Goal: Information Seeking & Learning: Learn about a topic

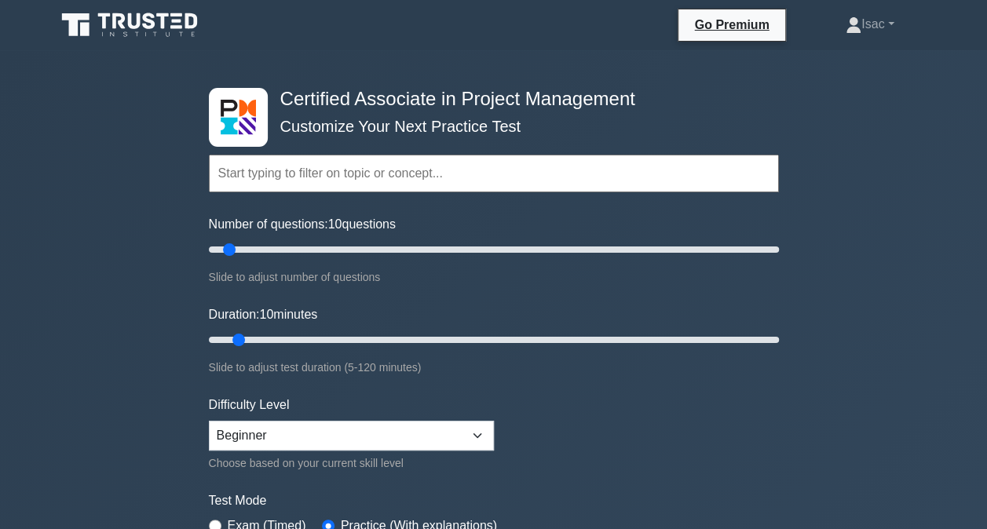
click at [682, 495] on label "Test Mode" at bounding box center [494, 501] width 570 height 19
click at [229, 240] on div "Number of questions: 10 questions Slide to adjust number of questions" at bounding box center [494, 250] width 570 height 71
drag, startPoint x: 227, startPoint y: 252, endPoint x: 69, endPoint y: 218, distance: 161.5
type input "5"
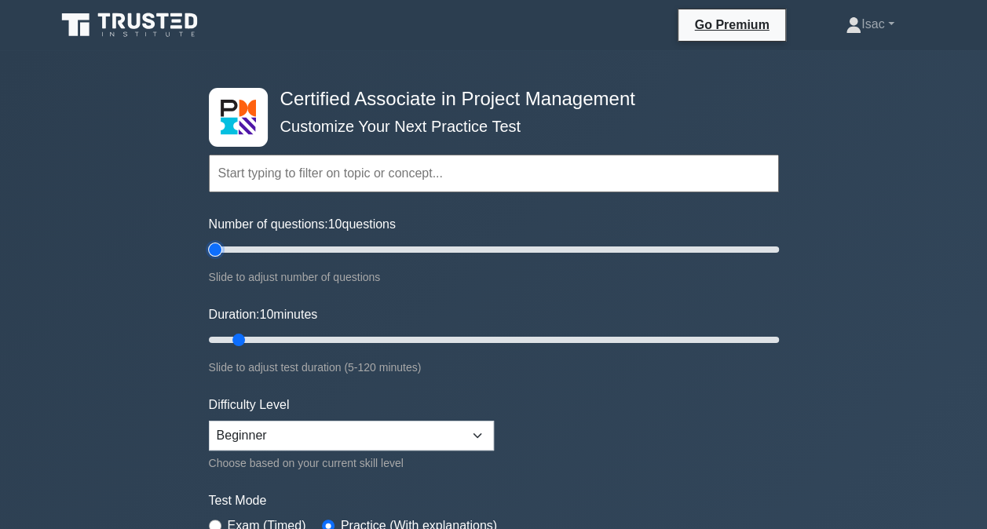
click at [209, 240] on input "Number of questions: 10 questions" at bounding box center [494, 249] width 570 height 19
click at [231, 334] on input "Duration: 10 minutes" at bounding box center [494, 340] width 570 height 19
drag, startPoint x: 236, startPoint y: 338, endPoint x: 130, endPoint y: 339, distance: 106.1
type input "5"
click at [209, 339] on input "Duration: 5 minutes" at bounding box center [494, 340] width 570 height 19
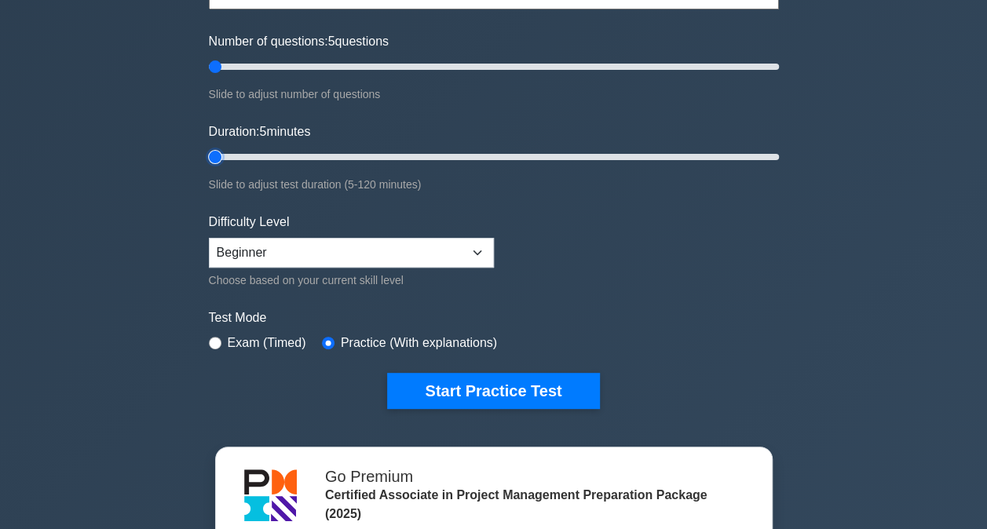
scroll to position [184, 0]
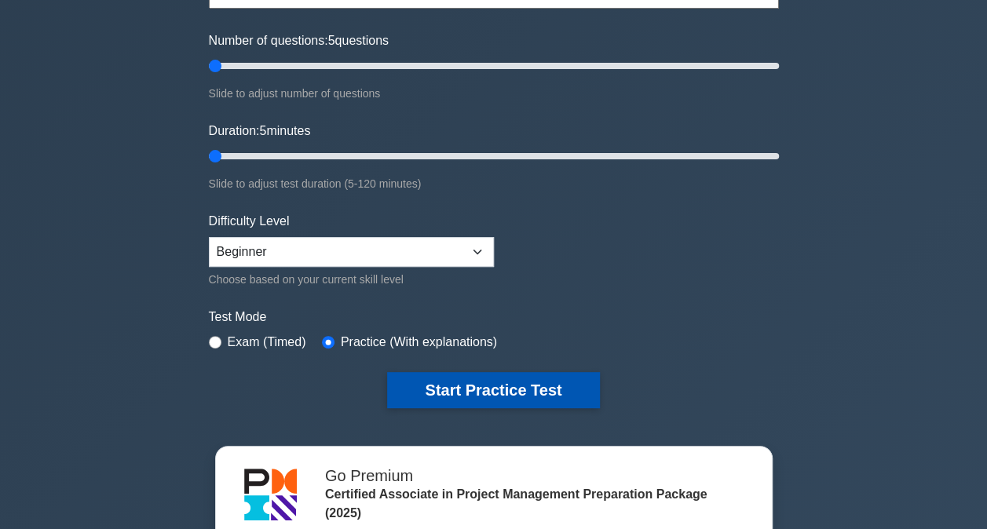
click at [520, 391] on button "Start Practice Test" at bounding box center [493, 390] width 212 height 36
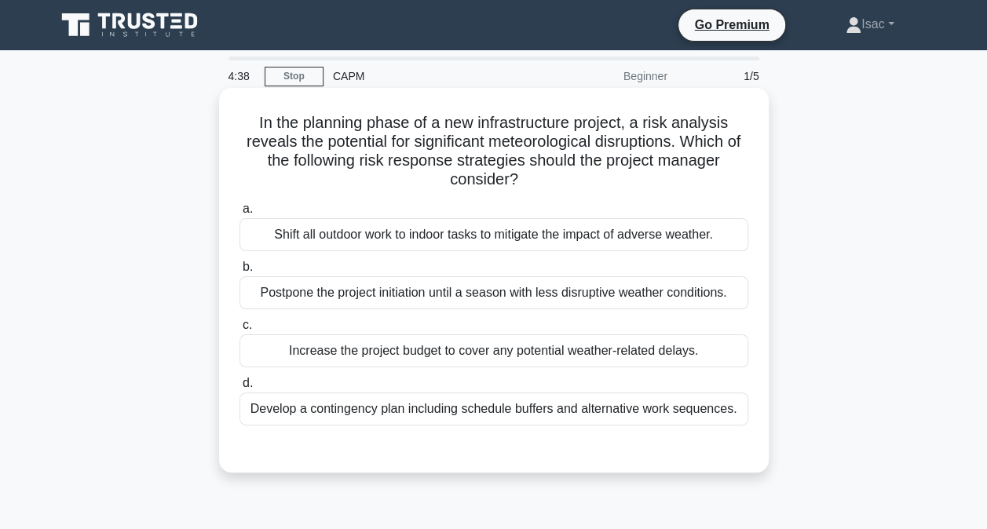
click at [558, 409] on div "Develop a contingency plan including schedule buffers and alternative work sequ…" at bounding box center [494, 409] width 509 height 33
click at [240, 389] on input "d. Develop a contingency plan including schedule buffers and alternative work s…" at bounding box center [240, 384] width 0 height 10
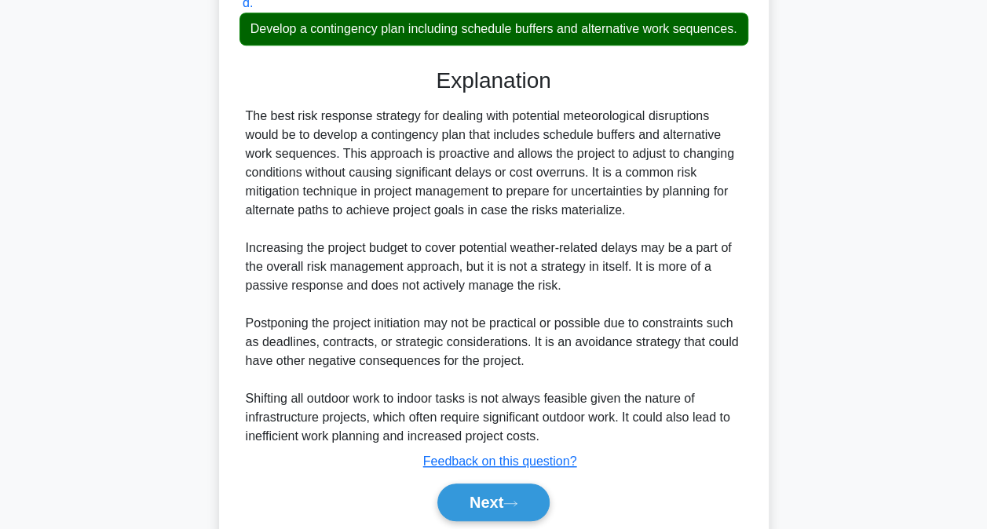
scroll to position [456, 0]
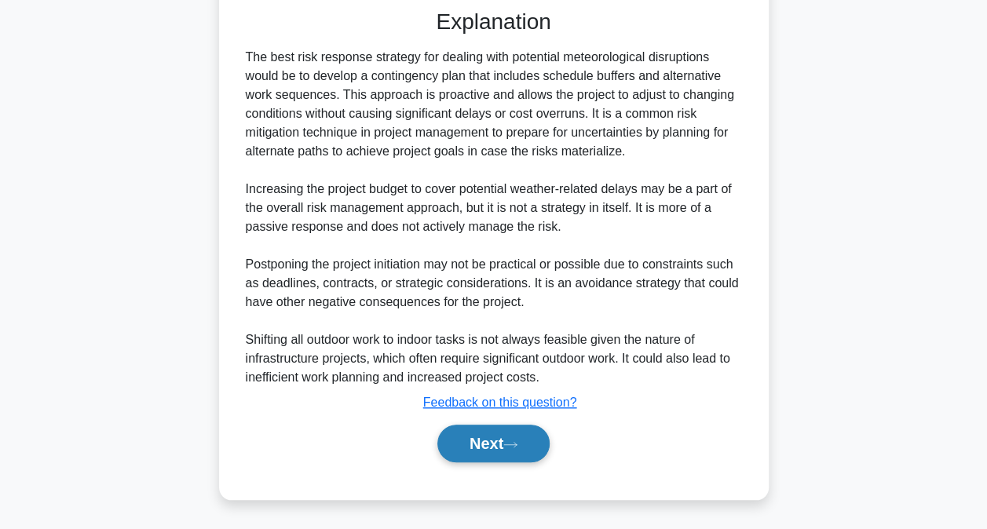
click at [517, 434] on button "Next" at bounding box center [494, 444] width 112 height 38
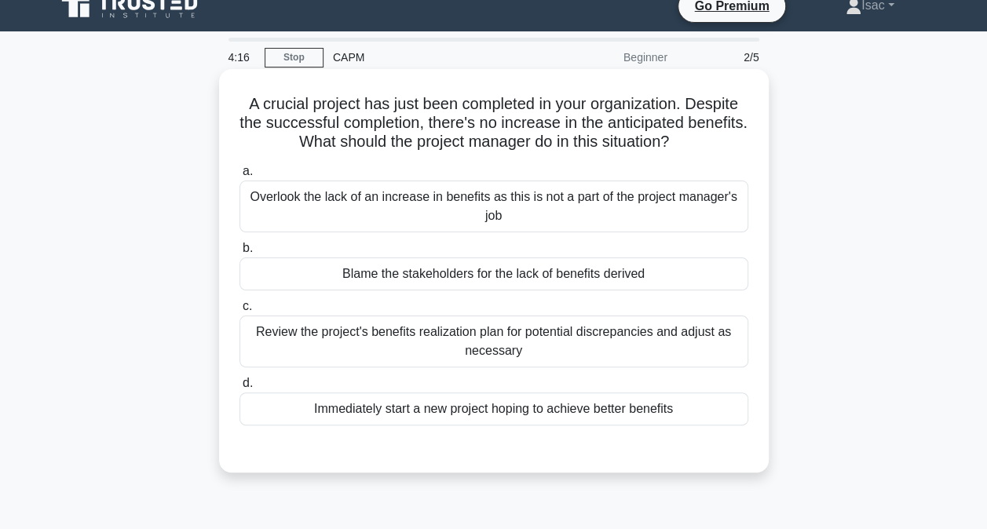
scroll to position [20, 0]
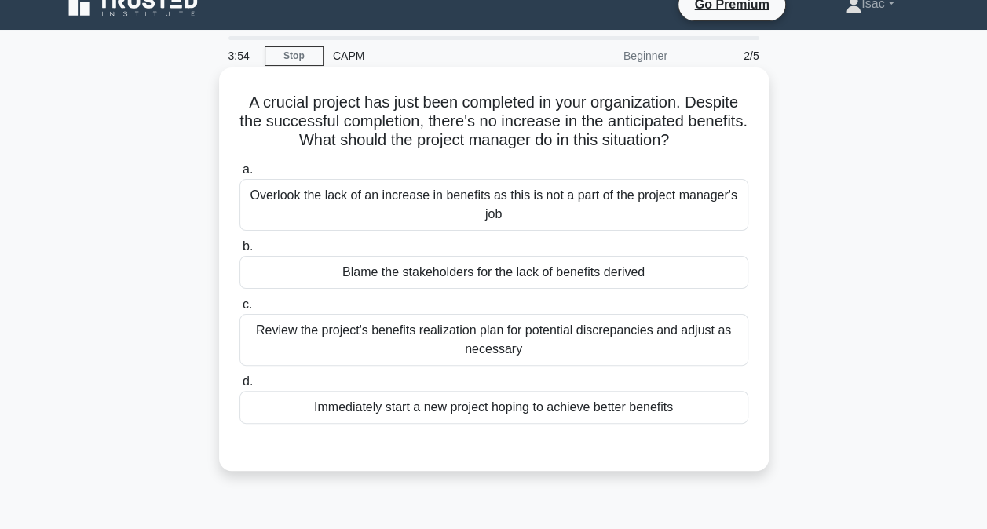
click at [536, 336] on div "Review the project's benefits realization plan for potential discrepancies and …" at bounding box center [494, 340] width 509 height 52
click at [240, 310] on input "c. Review the project's benefits realization plan for potential discrepancies a…" at bounding box center [240, 305] width 0 height 10
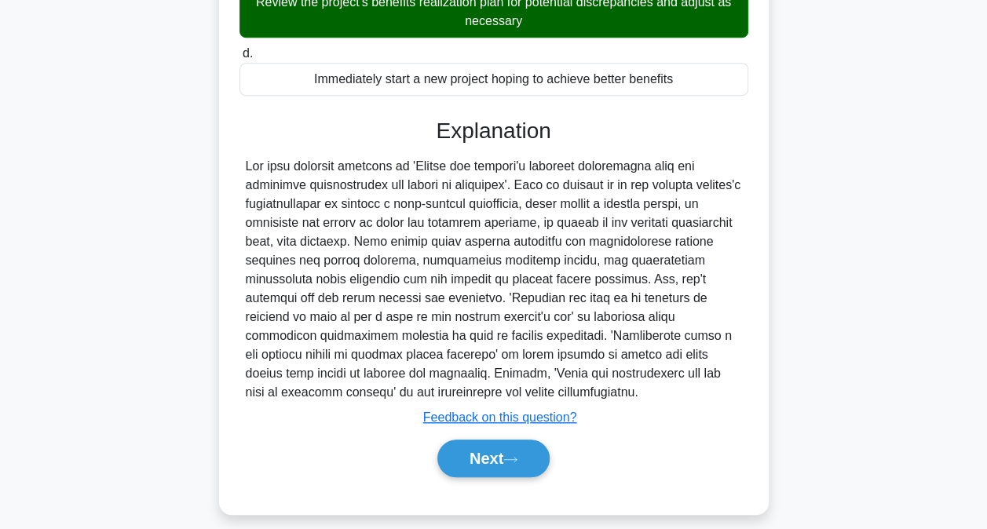
scroll to position [349, 0]
click at [504, 462] on button "Next" at bounding box center [494, 459] width 112 height 38
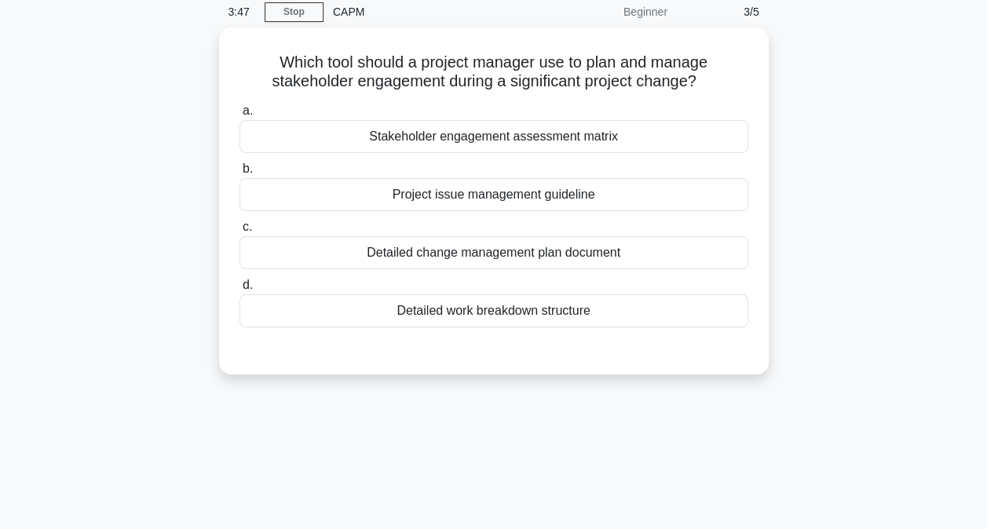
scroll to position [16, 0]
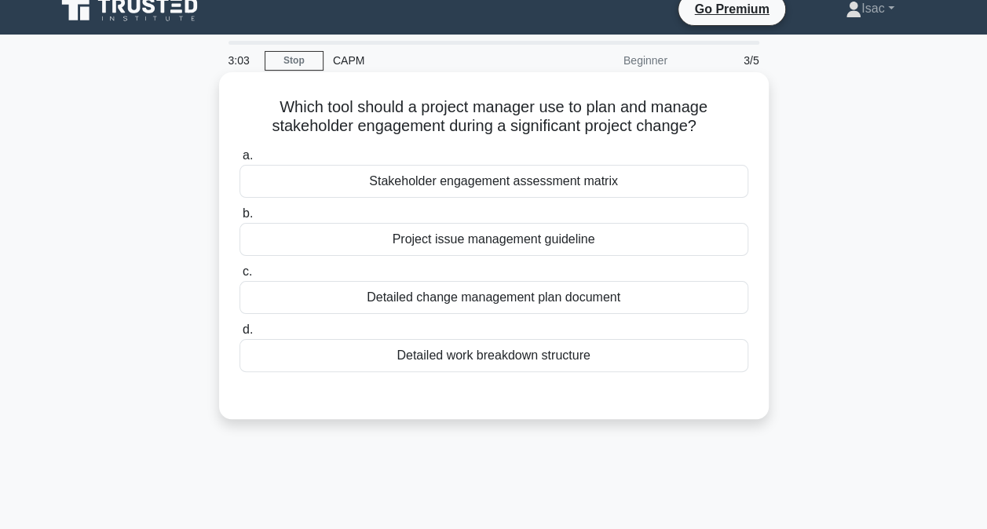
click at [542, 185] on div "Stakeholder engagement assessment matrix" at bounding box center [494, 181] width 509 height 33
click at [240, 161] on input "a. Stakeholder engagement assessment matrix" at bounding box center [240, 156] width 0 height 10
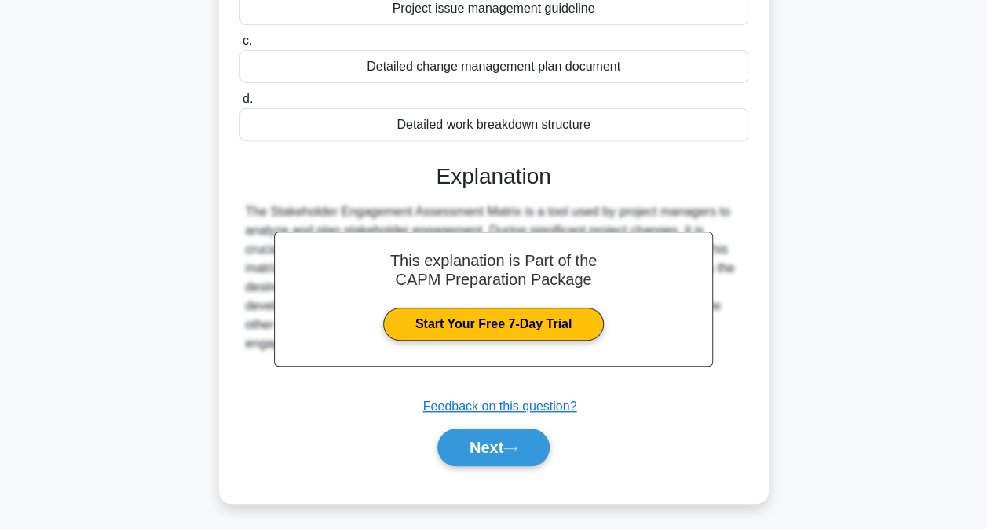
scroll to position [319, 0]
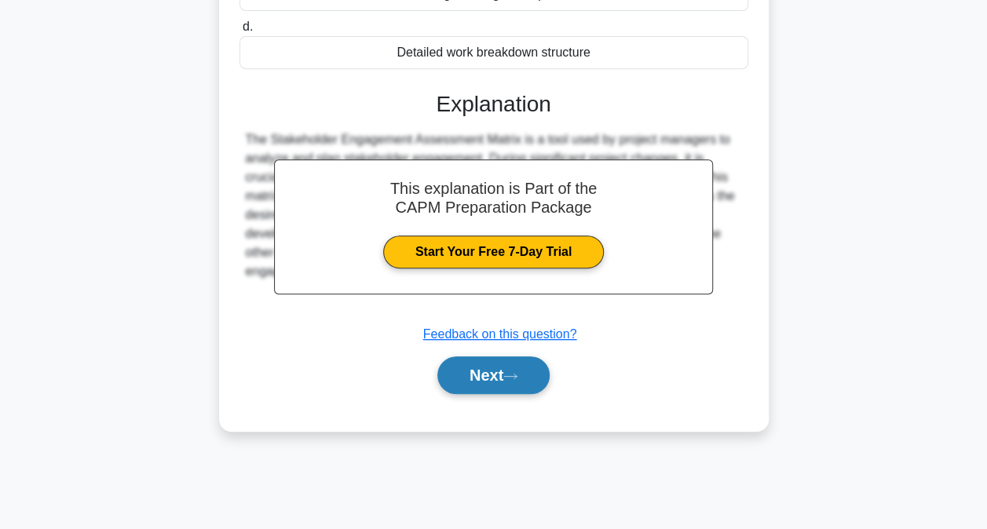
click at [513, 378] on icon at bounding box center [511, 376] width 14 height 9
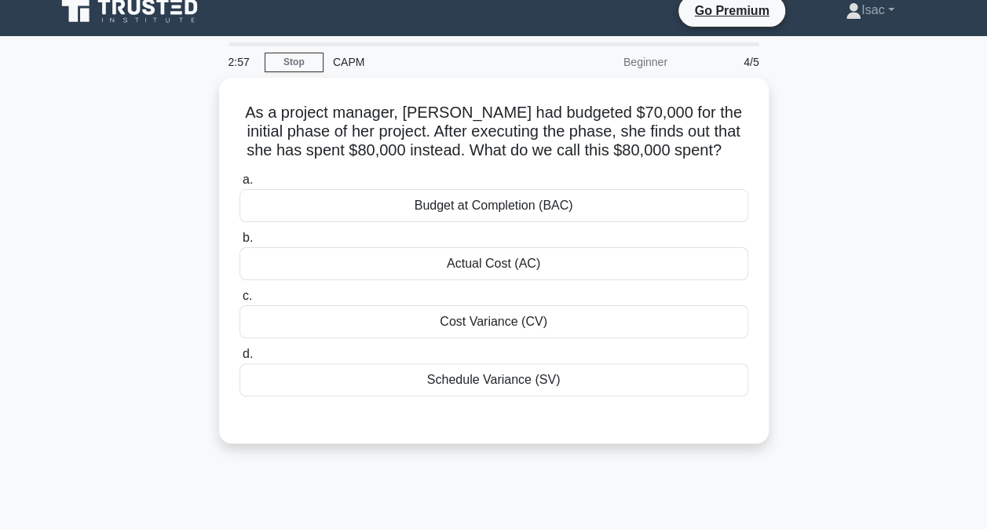
scroll to position [13, 0]
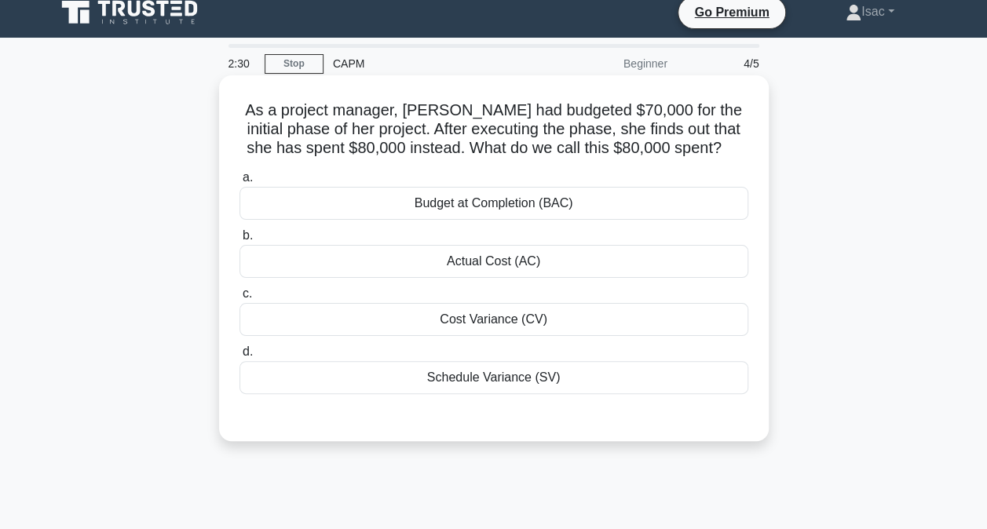
click at [518, 267] on div "Actual Cost (AC)" at bounding box center [494, 261] width 509 height 33
click at [240, 241] on input "b. Actual Cost (AC)" at bounding box center [240, 236] width 0 height 10
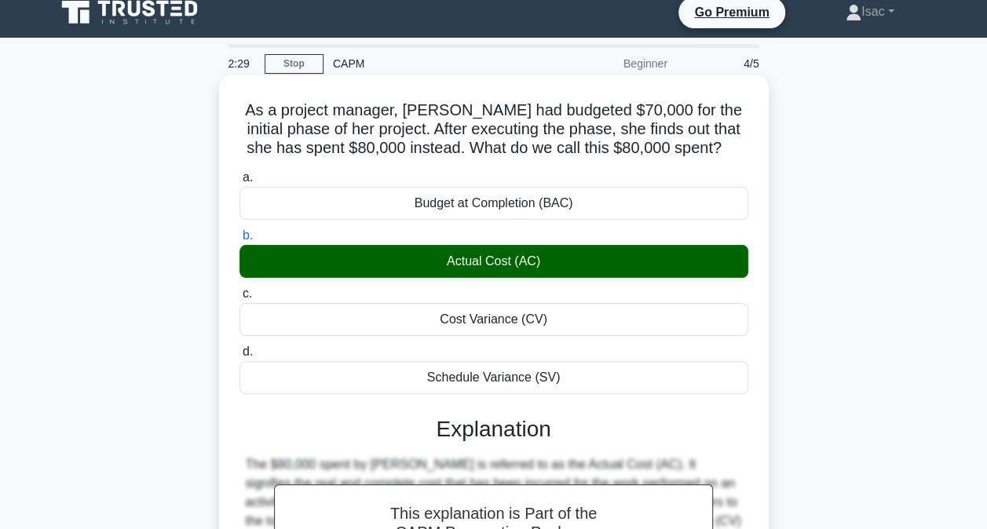
scroll to position [319, 0]
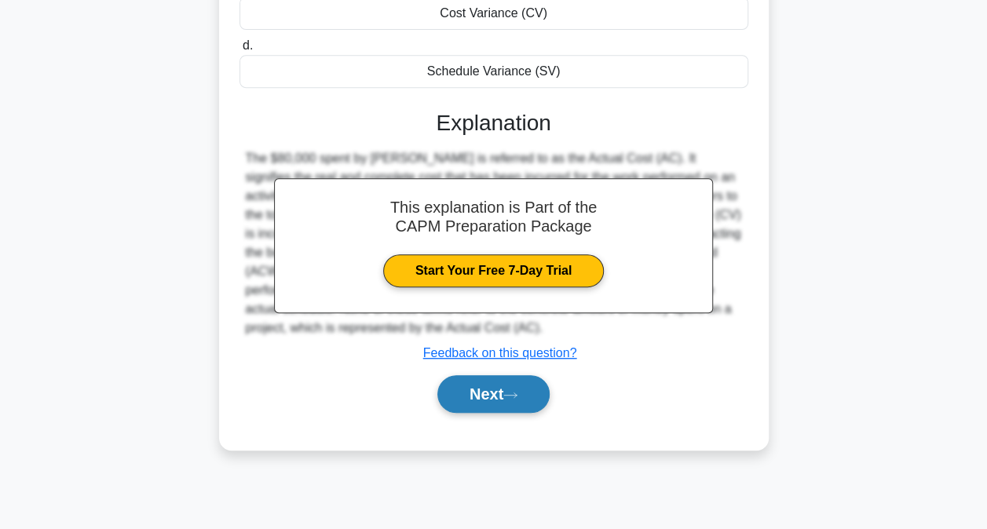
click at [518, 395] on icon at bounding box center [511, 395] width 14 height 9
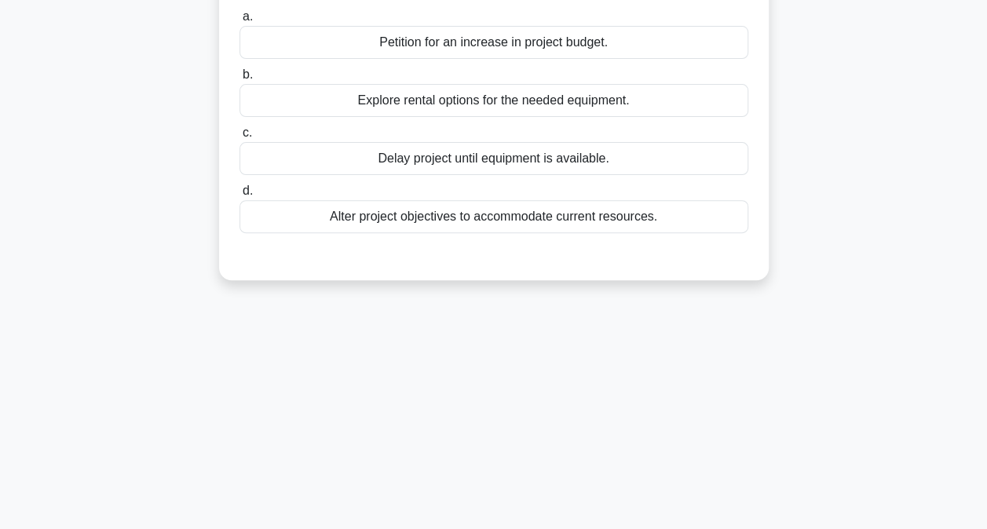
scroll to position [0, 0]
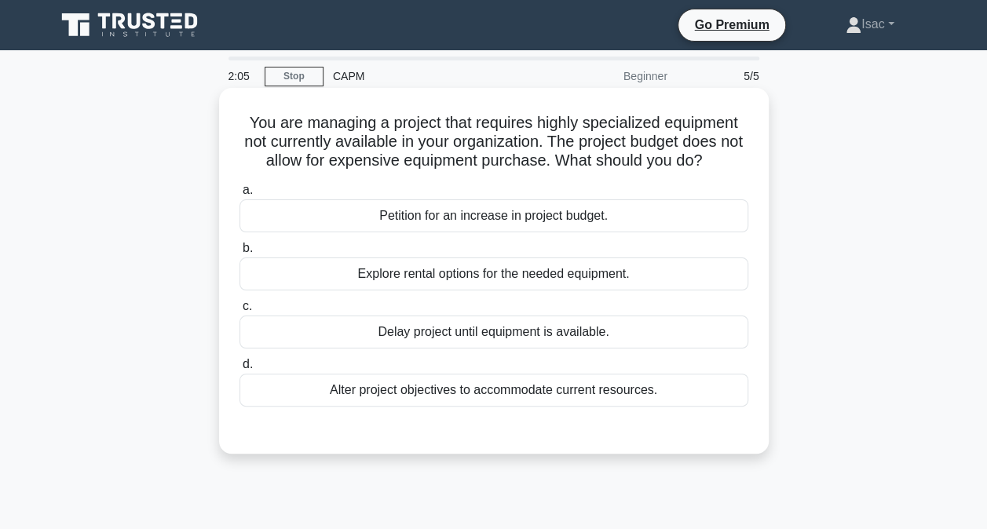
click at [510, 278] on div "Explore rental options for the needed equipment." at bounding box center [494, 274] width 509 height 33
click at [240, 254] on input "b. Explore rental options for the needed equipment." at bounding box center [240, 249] width 0 height 10
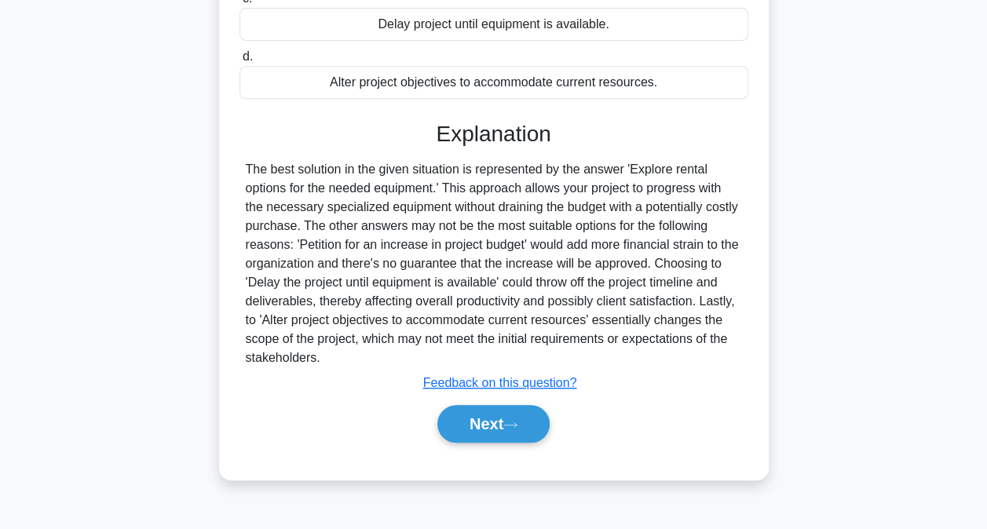
scroll to position [310, 0]
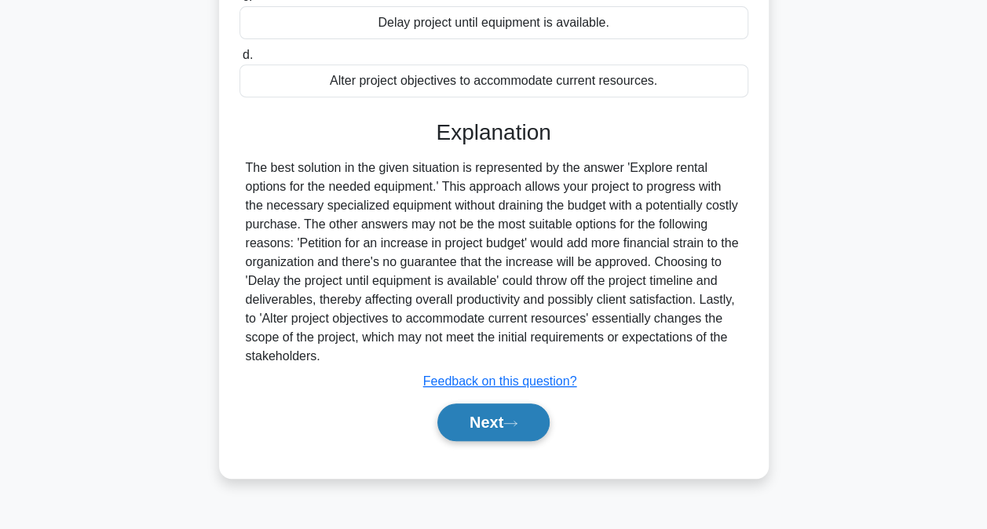
click at [505, 424] on button "Next" at bounding box center [494, 423] width 112 height 38
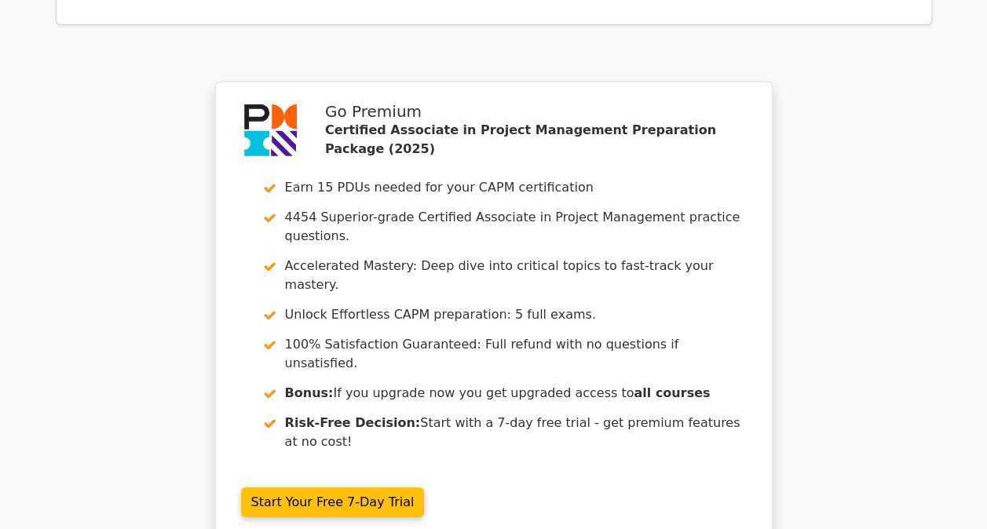
scroll to position [2456, 0]
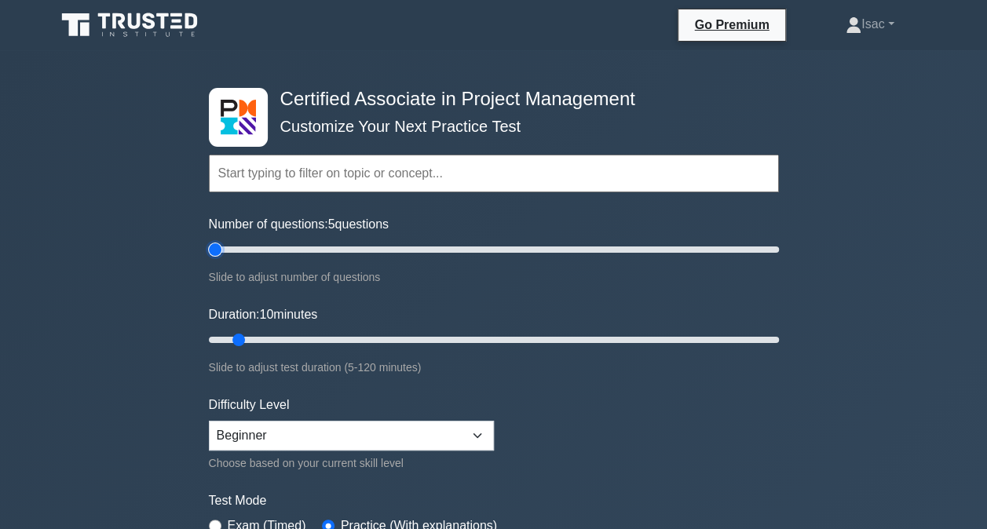
type input "5"
click at [218, 255] on input "Number of questions: 5 questions" at bounding box center [494, 249] width 570 height 19
type input "5"
click at [216, 335] on input "Duration: 5 minutes" at bounding box center [494, 340] width 570 height 19
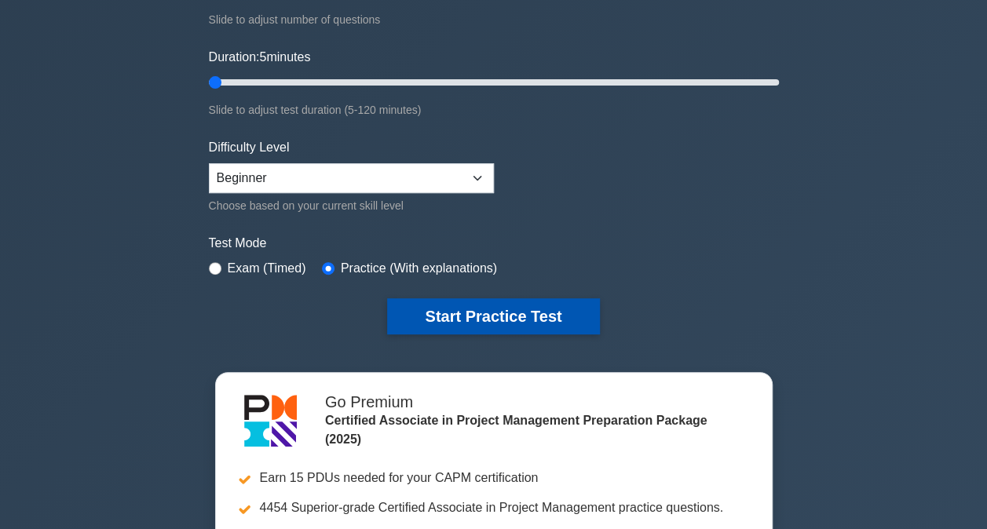
click at [499, 306] on button "Start Practice Test" at bounding box center [493, 317] width 212 height 36
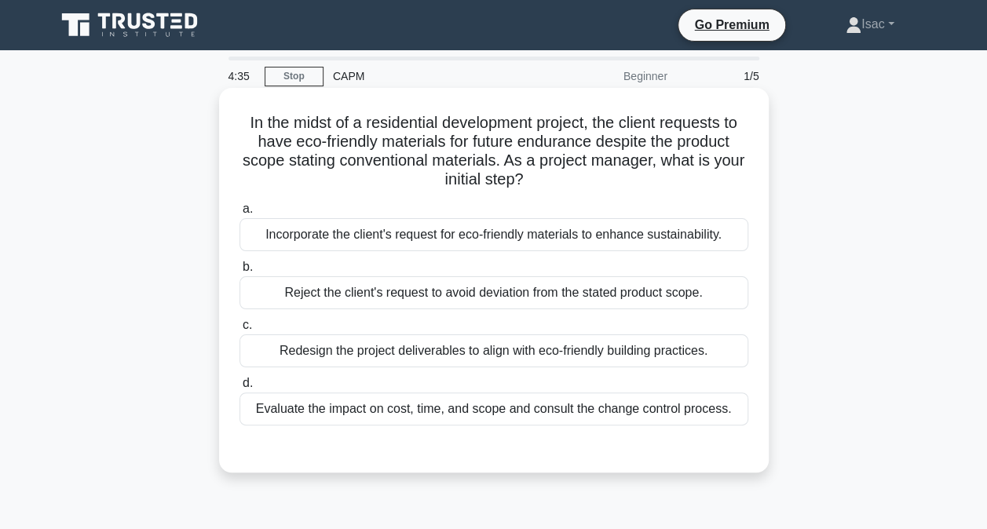
click at [509, 412] on div "Evaluate the impact on cost, time, and scope and consult the change control pro…" at bounding box center [494, 409] width 509 height 33
click at [240, 389] on input "d. Evaluate the impact on cost, time, and scope and consult the change control …" at bounding box center [240, 384] width 0 height 10
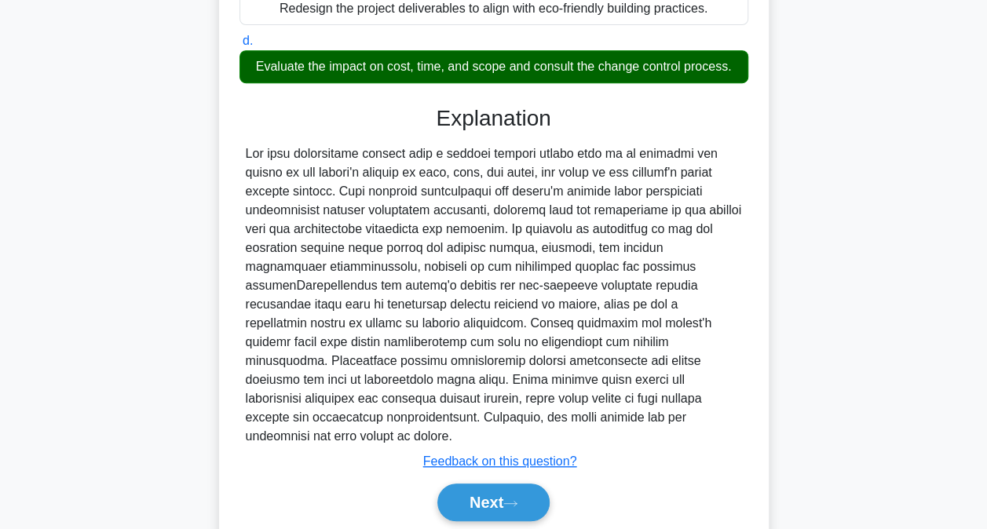
scroll to position [364, 0]
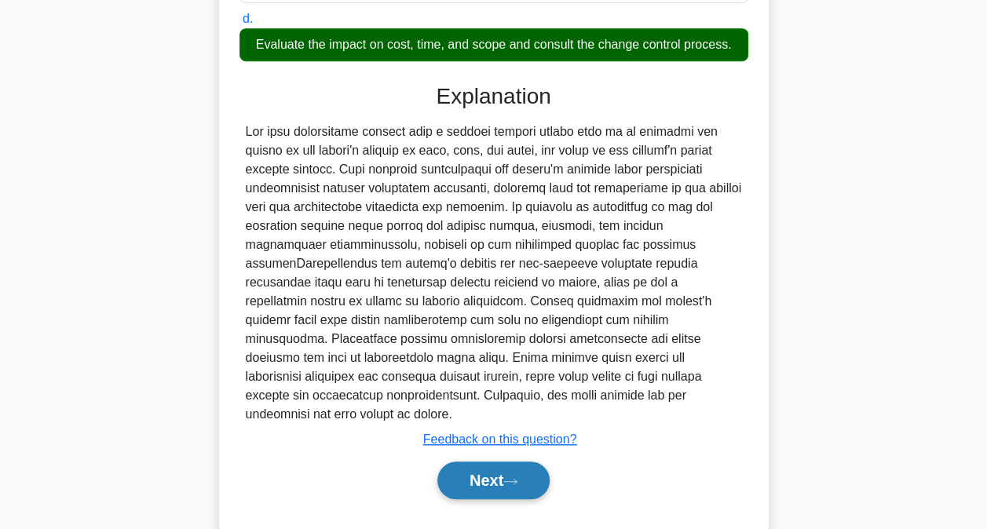
click at [491, 462] on button "Next" at bounding box center [494, 481] width 112 height 38
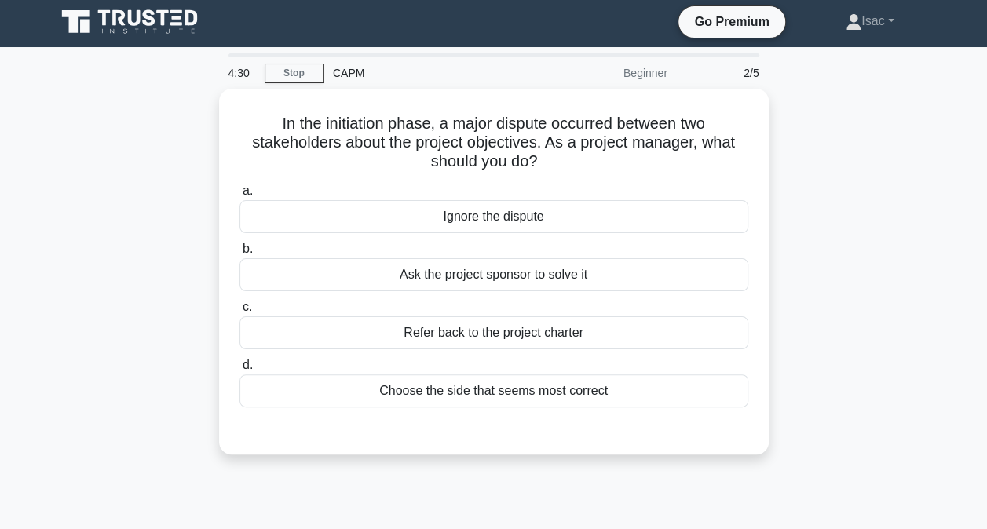
scroll to position [5, 0]
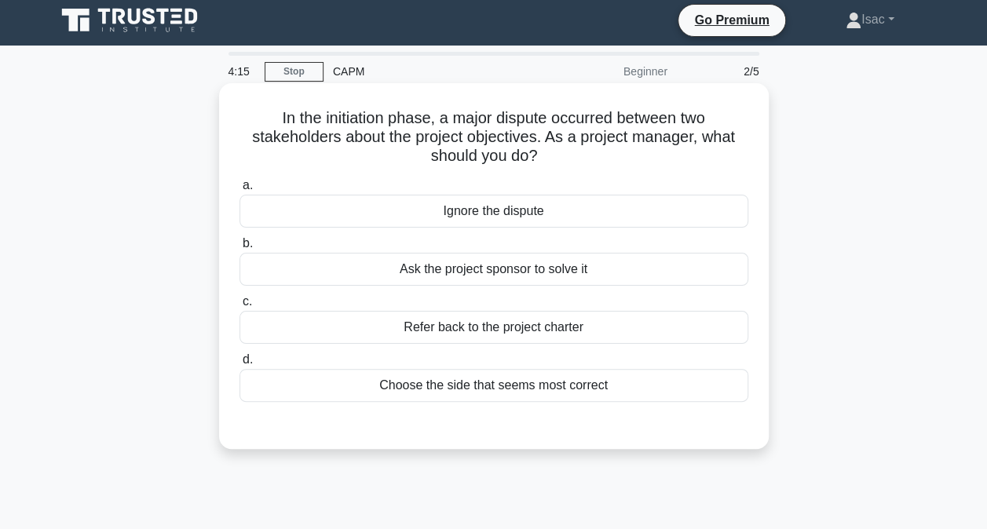
click at [499, 328] on div "Refer back to the project charter" at bounding box center [494, 327] width 509 height 33
click at [240, 307] on input "c. Refer back to the project charter" at bounding box center [240, 302] width 0 height 10
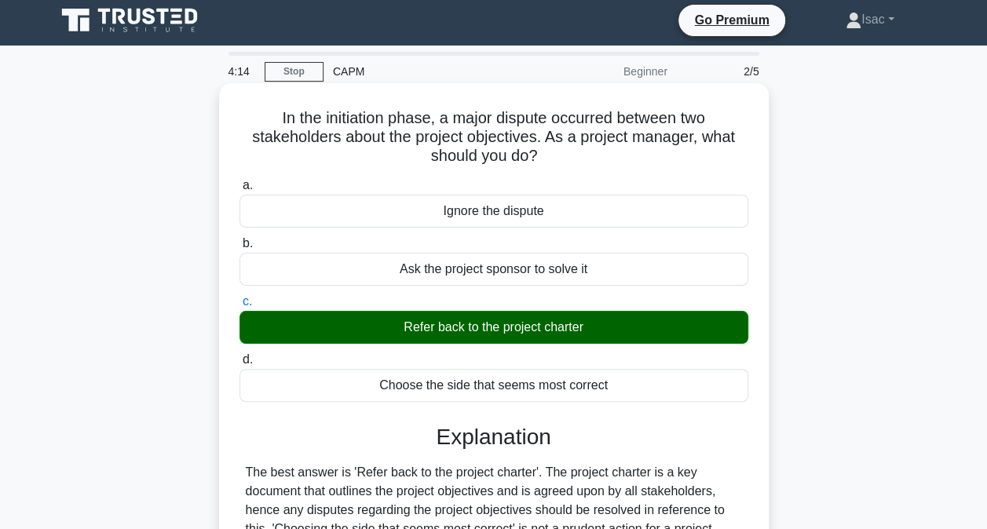
scroll to position [286, 0]
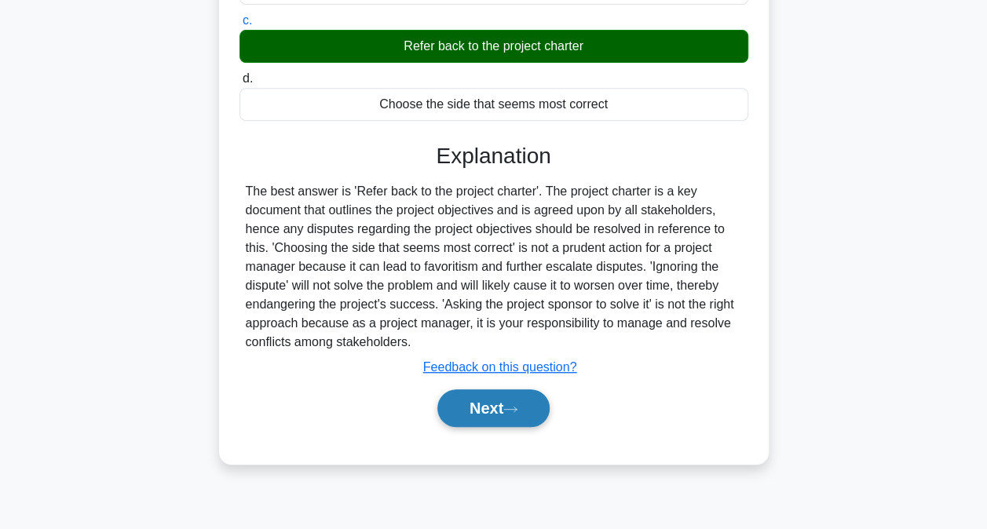
click at [507, 405] on button "Next" at bounding box center [494, 409] width 112 height 38
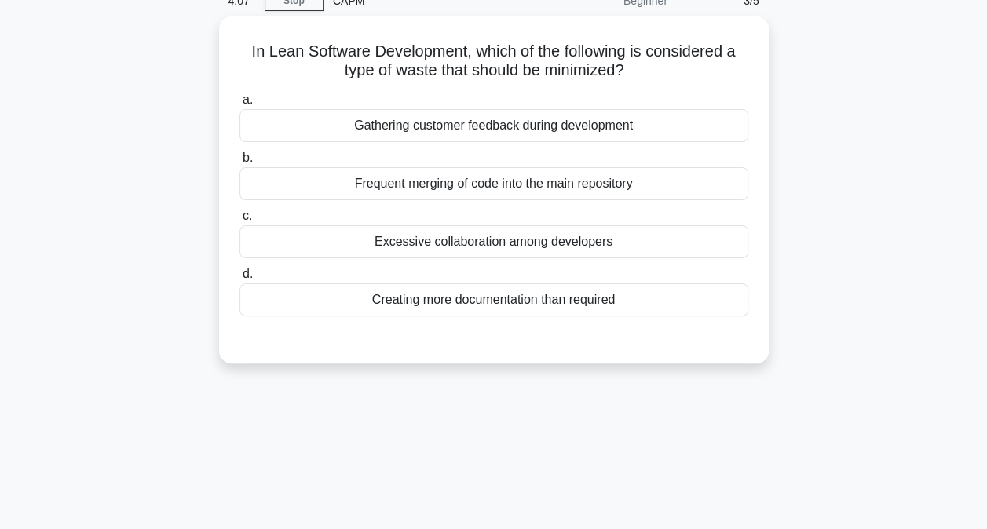
scroll to position [0, 0]
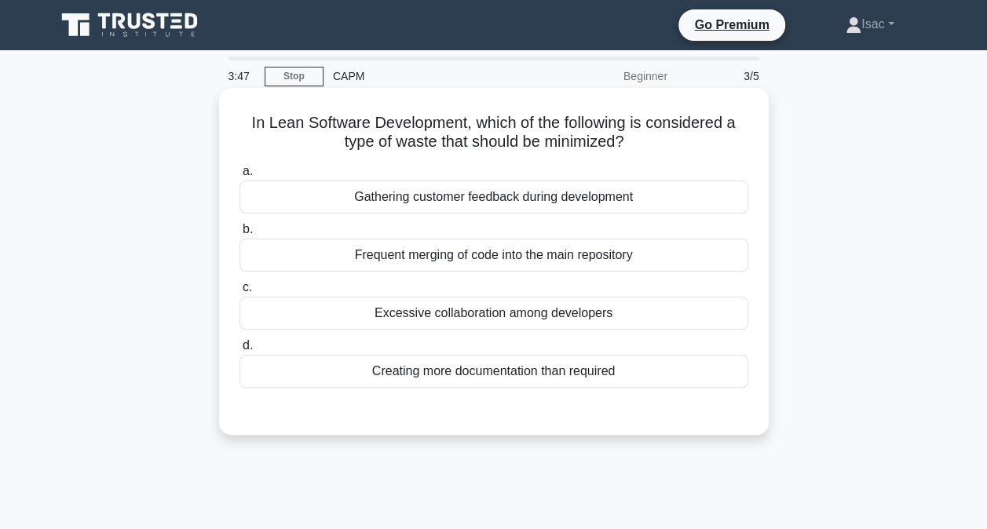
click at [523, 373] on div "Creating more documentation than required" at bounding box center [494, 371] width 509 height 33
click at [240, 351] on input "d. Creating more documentation than required" at bounding box center [240, 346] width 0 height 10
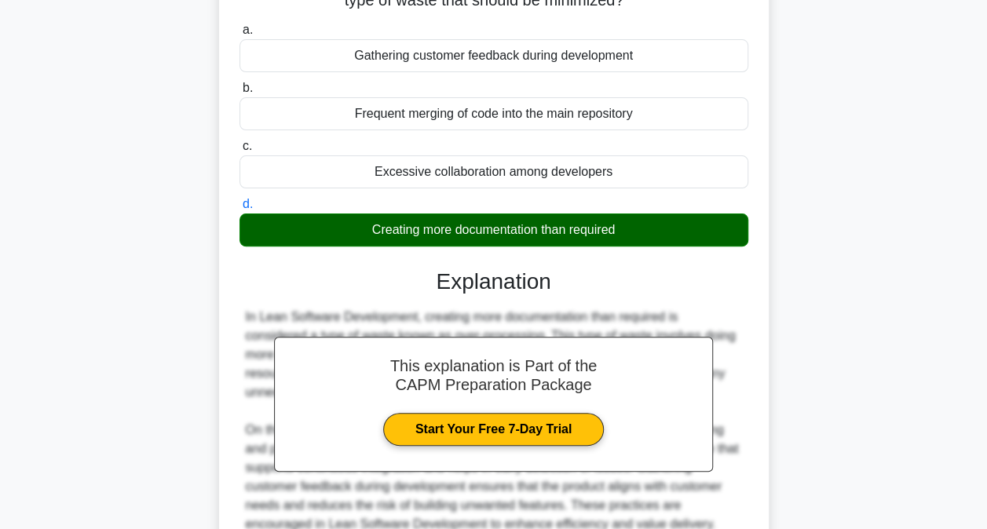
scroll to position [319, 0]
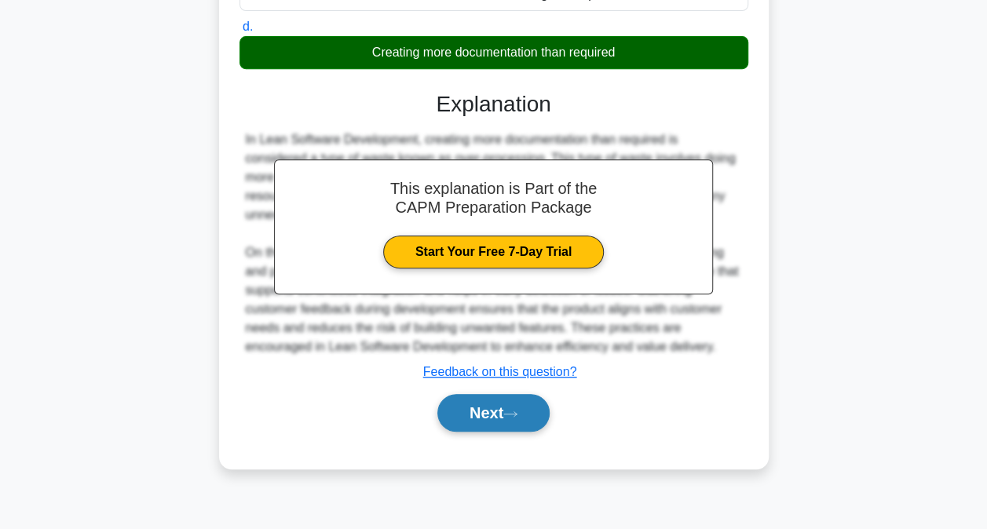
click at [517, 396] on button "Next" at bounding box center [494, 413] width 112 height 38
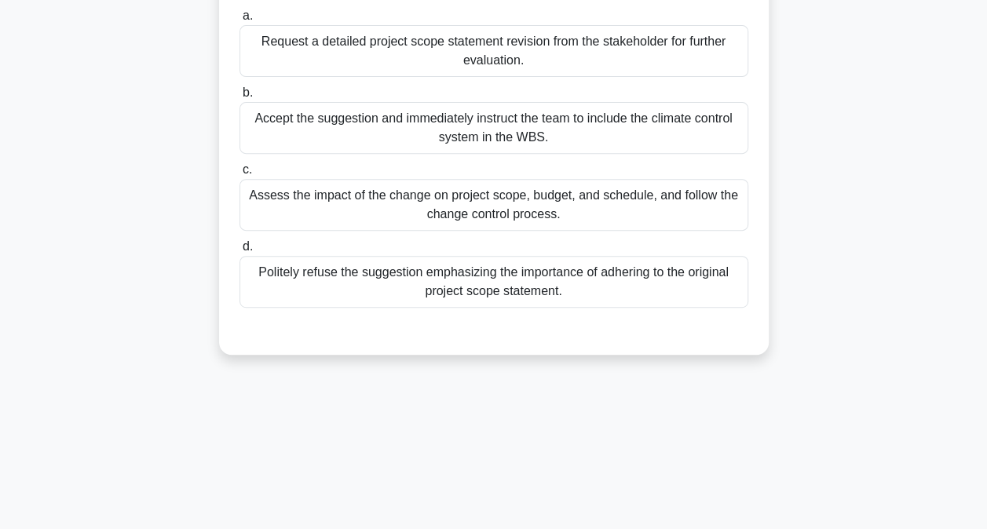
scroll to position [234, 0]
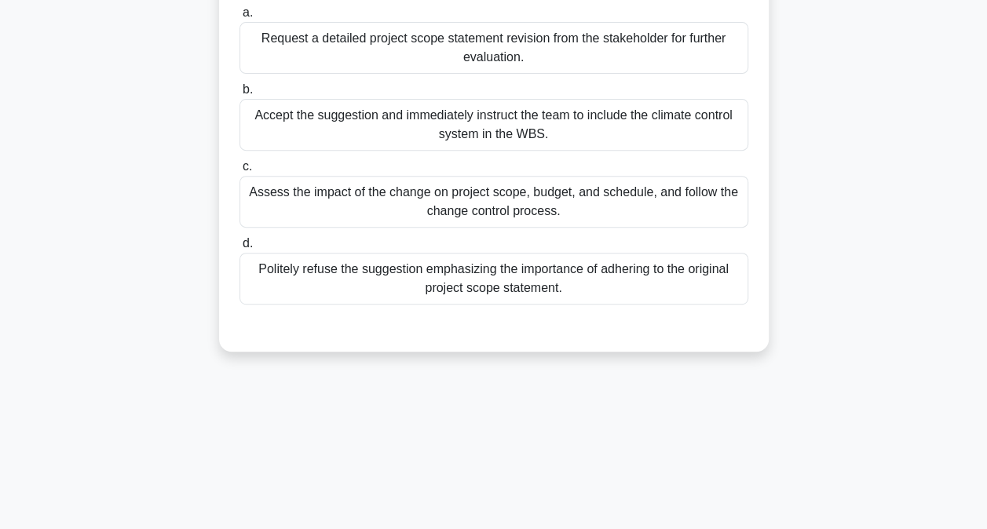
click at [618, 197] on div "Assess the impact of the change on project scope, budget, and schedule, and fol…" at bounding box center [494, 202] width 509 height 52
click at [240, 172] on input "c. Assess the impact of the change on project scope, budget, and schedule, and …" at bounding box center [240, 167] width 0 height 10
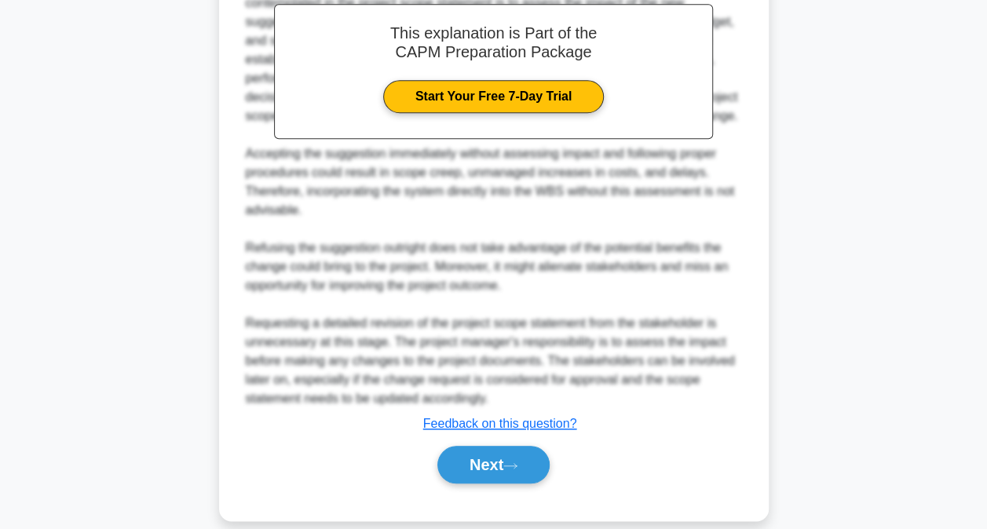
scroll to position [644, 0]
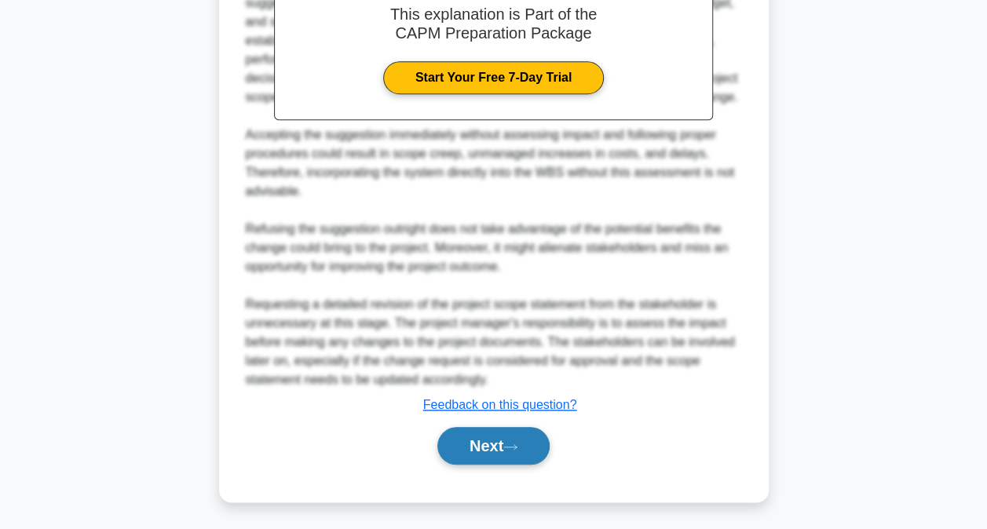
click at [496, 435] on button "Next" at bounding box center [494, 446] width 112 height 38
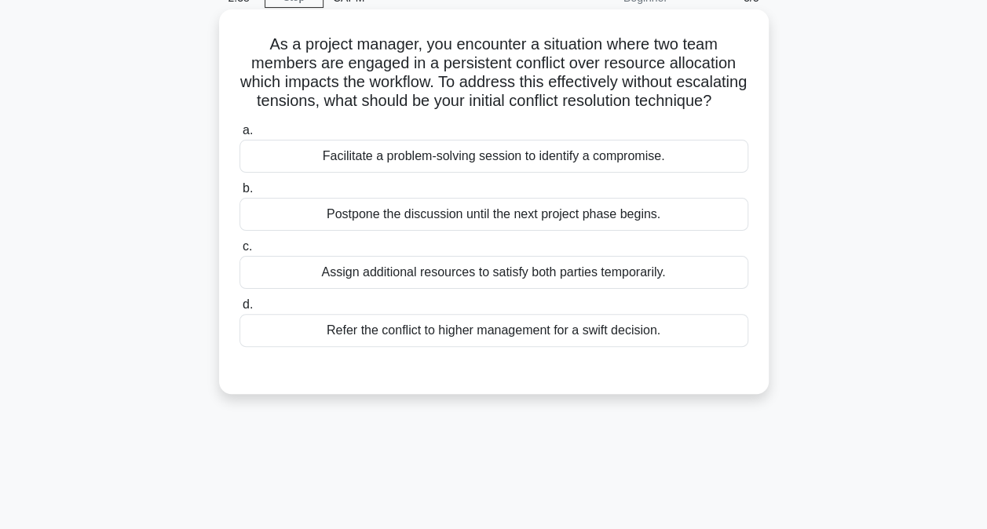
scroll to position [79, 0]
click at [549, 172] on div "Facilitate a problem-solving session to identify a compromise." at bounding box center [494, 155] width 509 height 33
click at [240, 135] on input "a. Facilitate a problem-solving session to identify a compromise." at bounding box center [240, 130] width 0 height 10
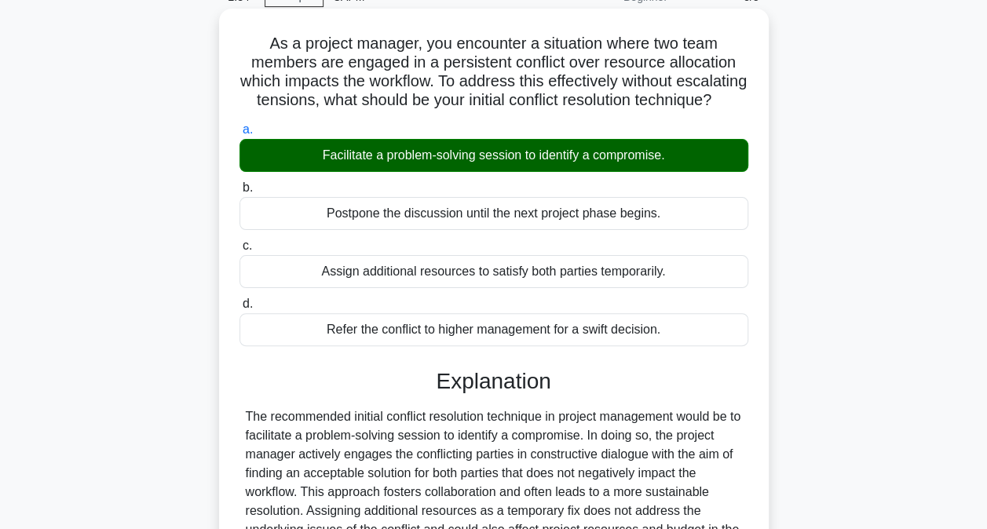
scroll to position [324, 0]
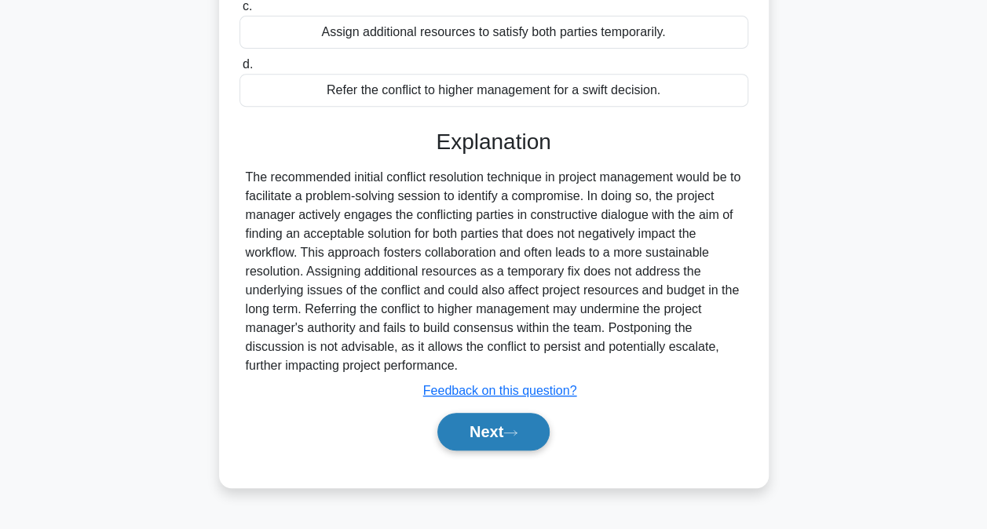
click at [511, 434] on button "Next" at bounding box center [494, 432] width 112 height 38
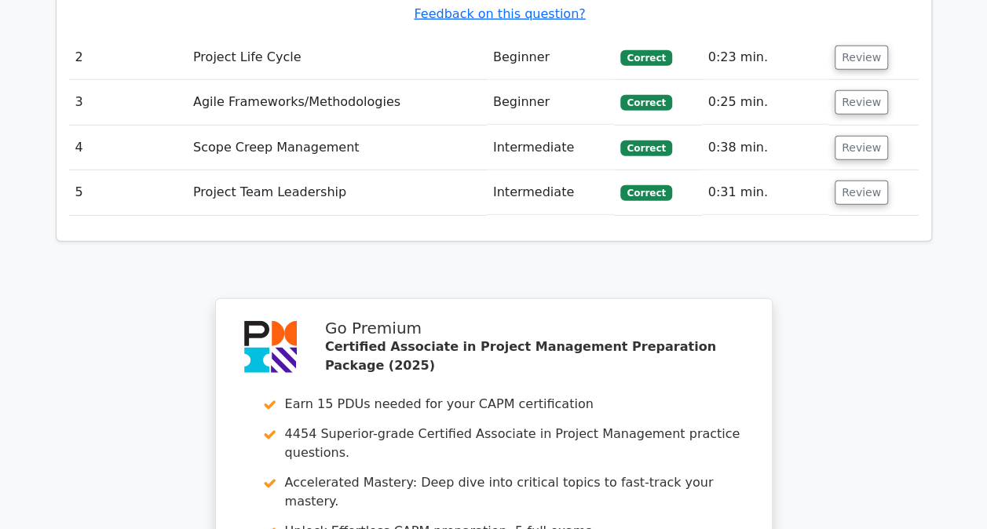
scroll to position [2484, 0]
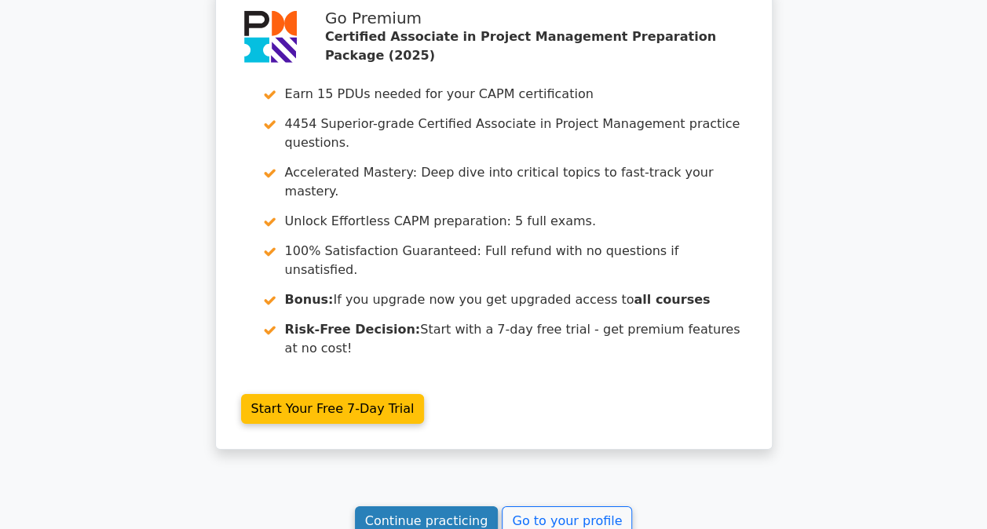
click at [437, 507] on link "Continue practicing" at bounding box center [427, 522] width 144 height 30
